Goal: Navigation & Orientation: Find specific page/section

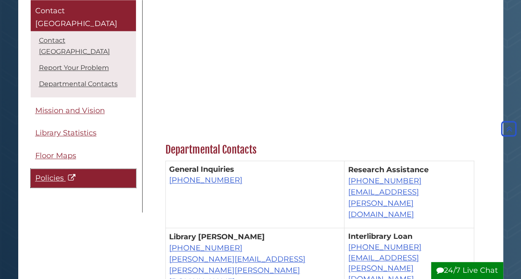
scroll to position [414, 0]
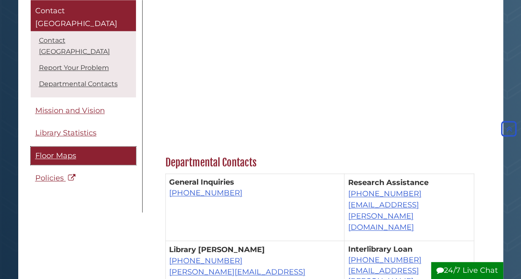
click at [61, 151] on span "Floor Maps" at bounding box center [55, 155] width 41 height 9
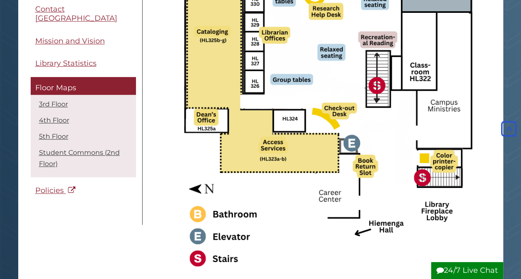
scroll to position [249, 0]
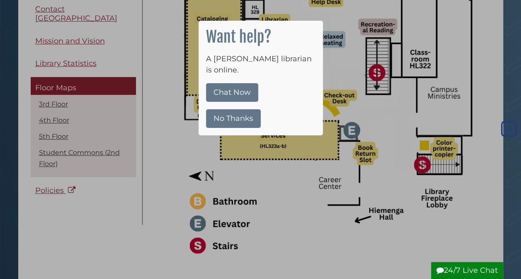
click at [238, 109] on button "No Thanks" at bounding box center [233, 118] width 55 height 19
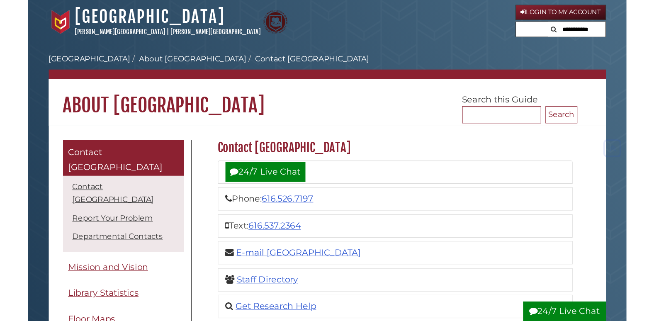
scroll to position [414, 0]
